Goal: Task Accomplishment & Management: Manage account settings

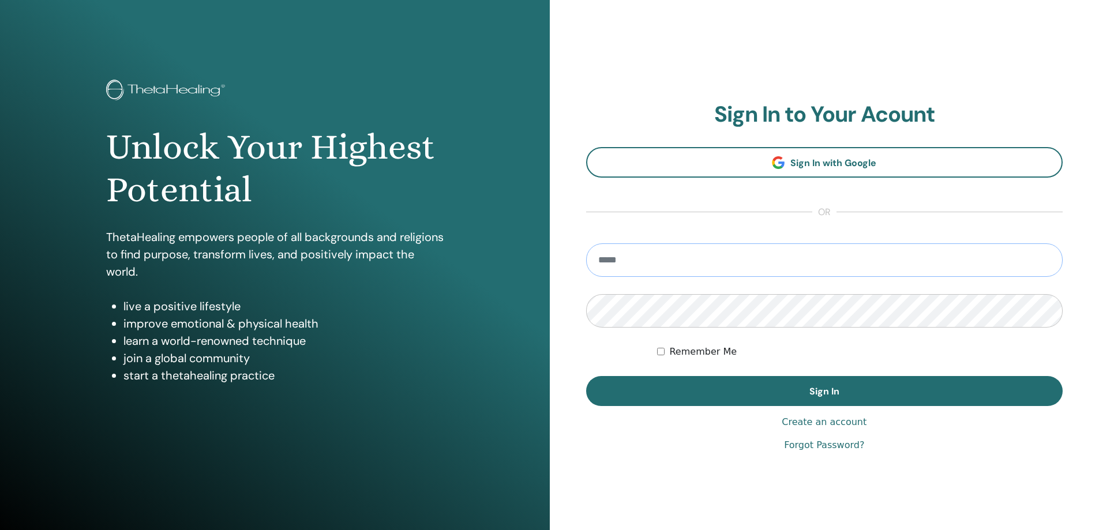
click at [666, 268] on input "email" at bounding box center [824, 259] width 477 height 33
paste input "**********"
type input "**********"
click at [701, 353] on label "Remember Me" at bounding box center [702, 352] width 67 height 14
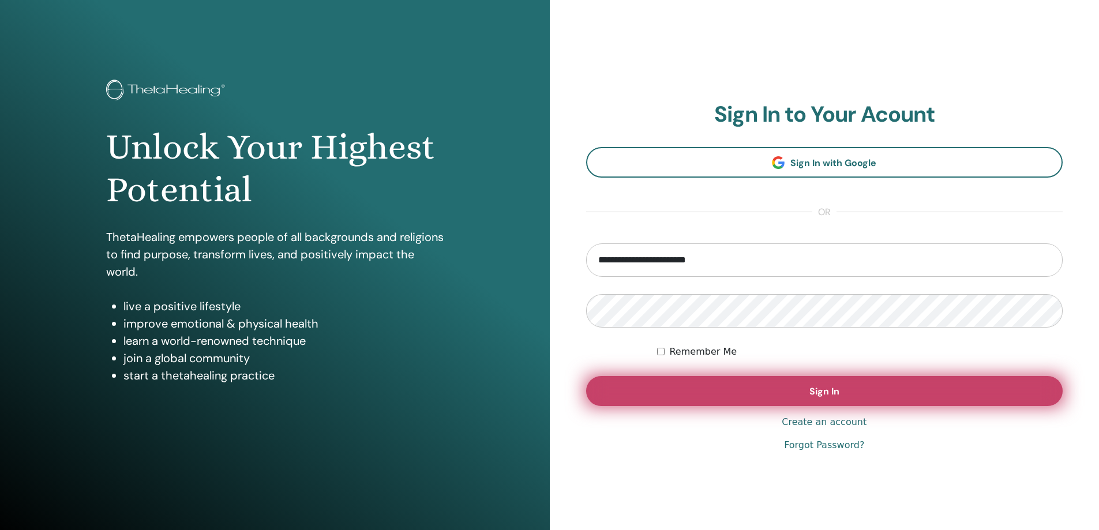
click at [780, 399] on button "Sign In" at bounding box center [824, 391] width 477 height 30
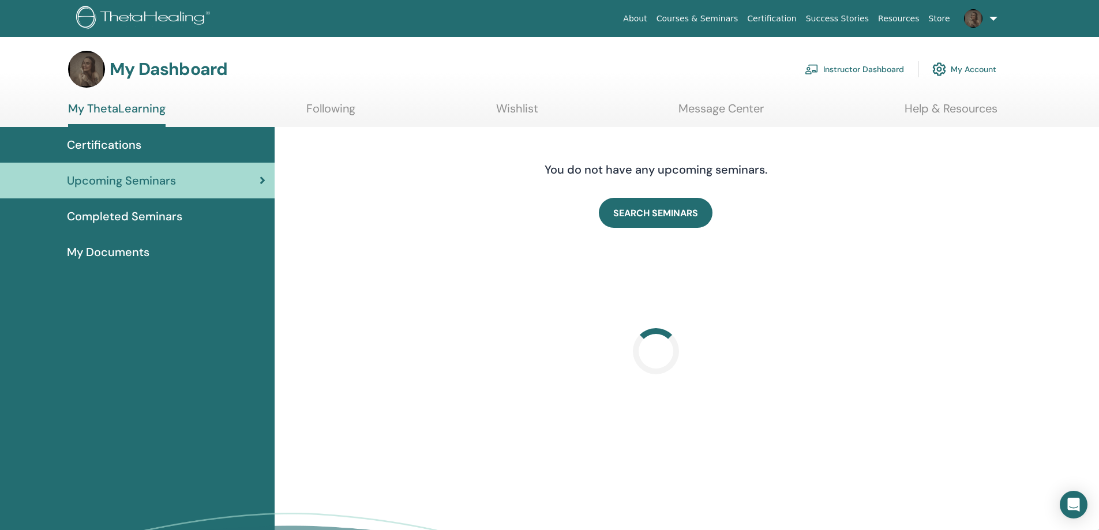
click at [858, 70] on link "Instructor Dashboard" at bounding box center [854, 69] width 99 height 25
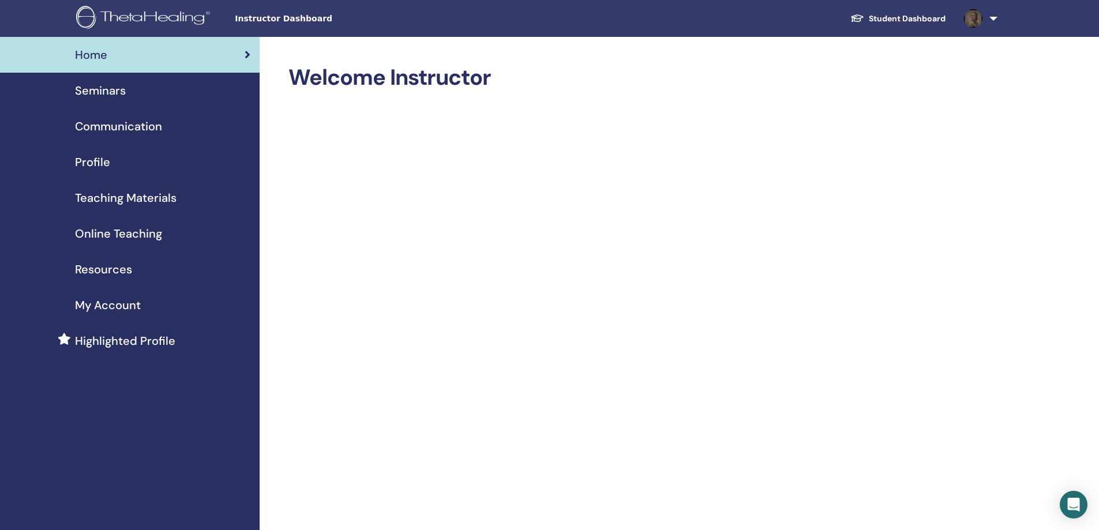
click at [87, 89] on span "Seminars" at bounding box center [100, 90] width 51 height 17
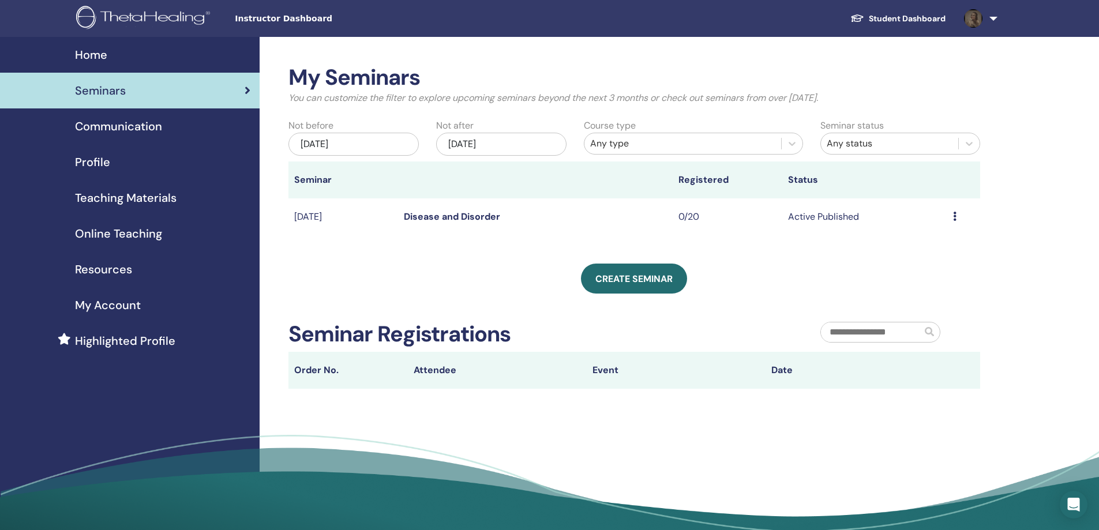
click at [464, 213] on link "Disease and Disorder" at bounding box center [452, 217] width 96 height 12
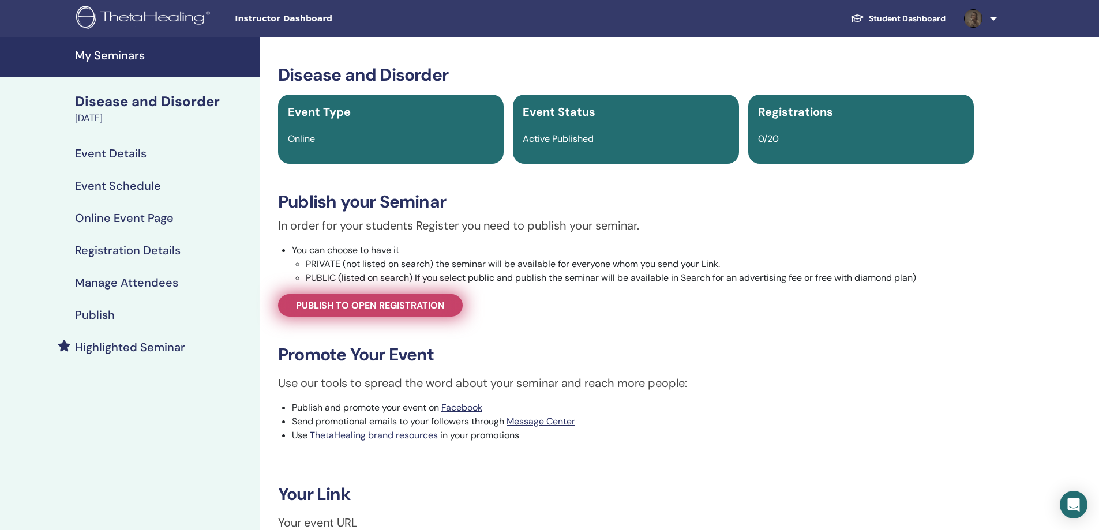
click at [411, 309] on span "Publish to open registration" at bounding box center [370, 305] width 149 height 12
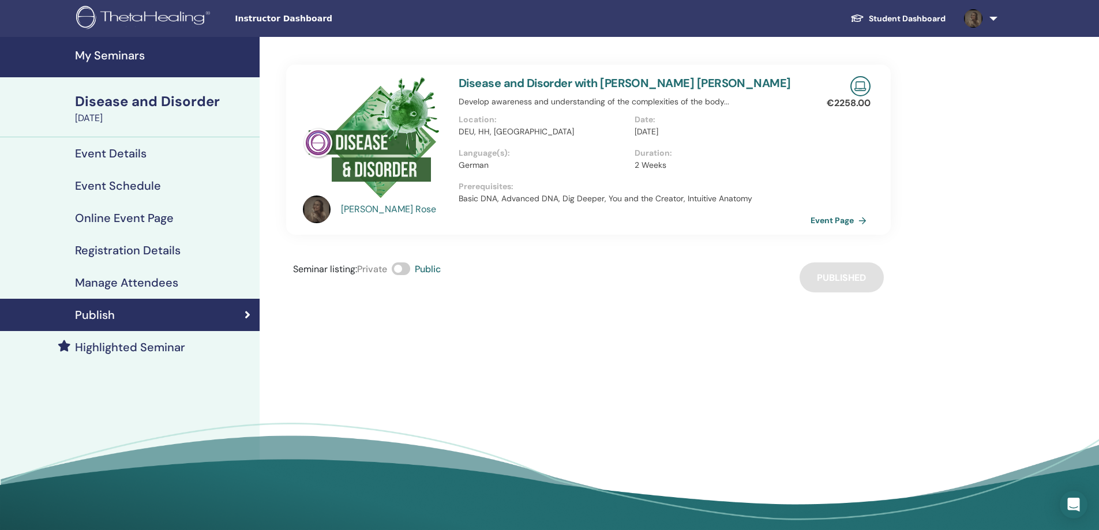
click at [844, 283] on div "Seminar listing : Private Public Published" at bounding box center [588, 277] width 604 height 30
click at [851, 225] on link "Event Page" at bounding box center [842, 220] width 61 height 17
